Goal: Task Accomplishment & Management: Manage account settings

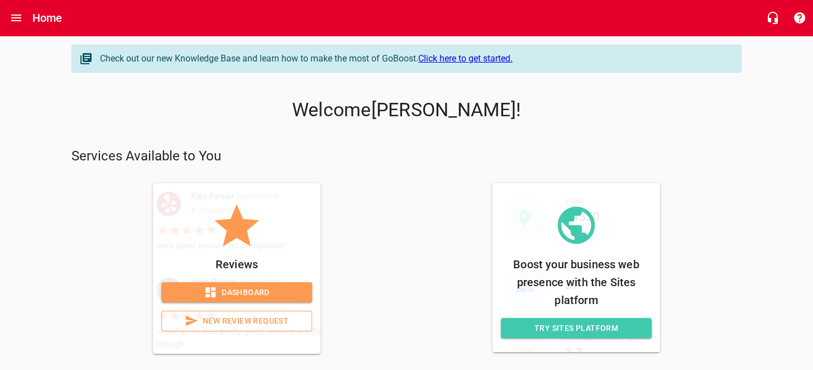
click at [260, 289] on span "Dashboard" at bounding box center [236, 292] width 133 height 14
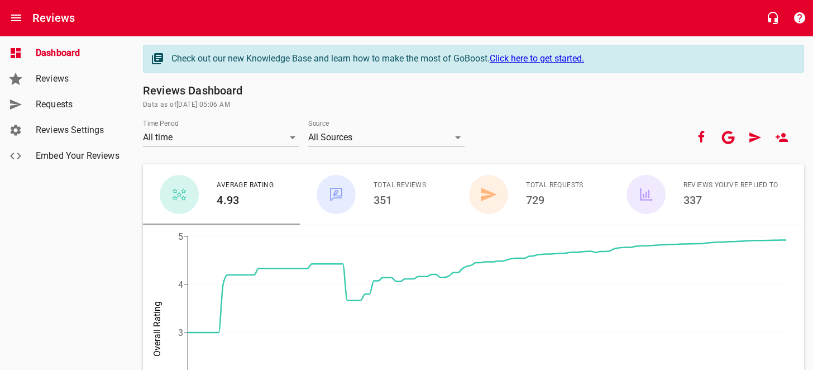
click at [59, 85] on link "Reviews" at bounding box center [67, 79] width 134 height 26
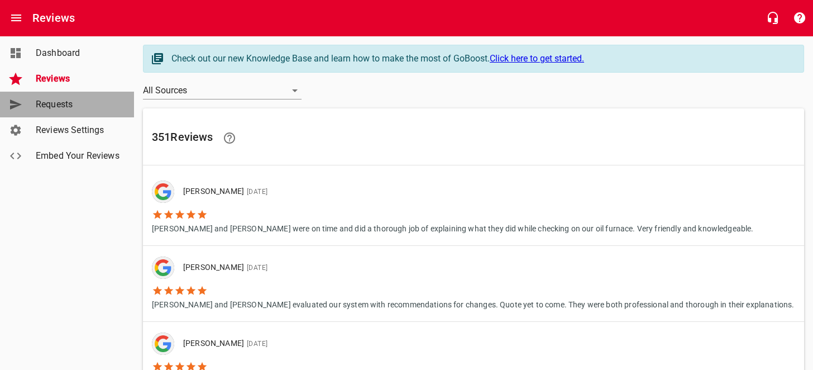
click at [80, 107] on span "Requests" at bounding box center [78, 104] width 85 height 13
